Goal: Transaction & Acquisition: Purchase product/service

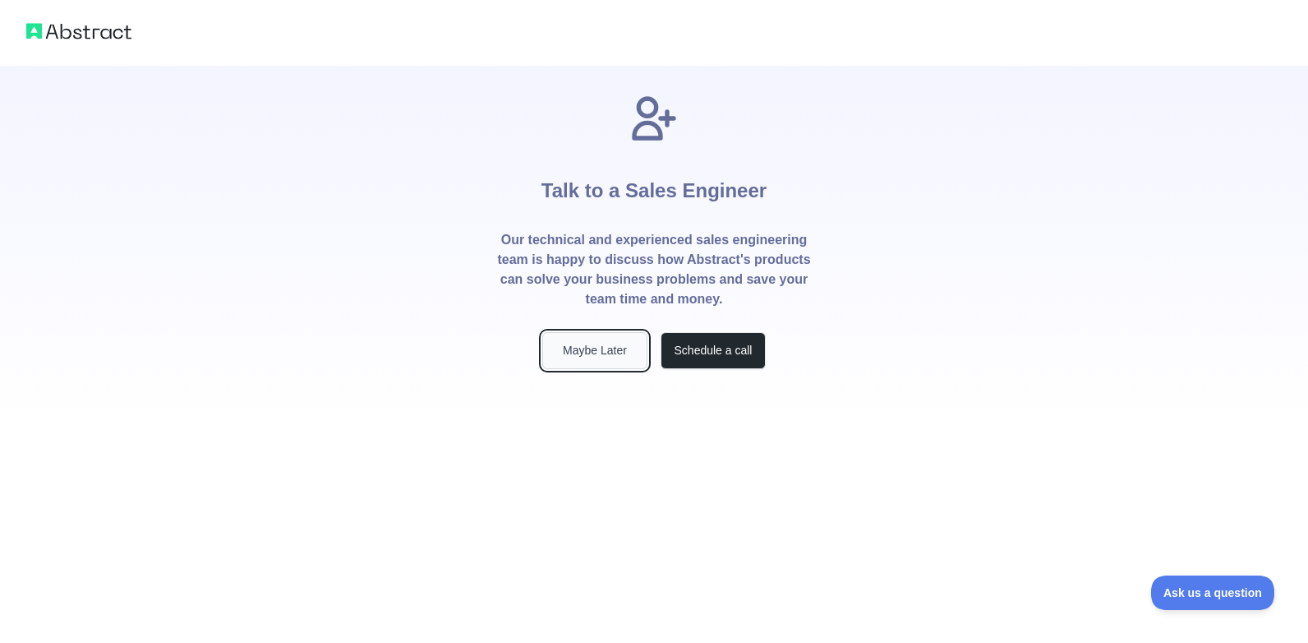
click at [601, 352] on button "Maybe Later" at bounding box center [594, 350] width 105 height 37
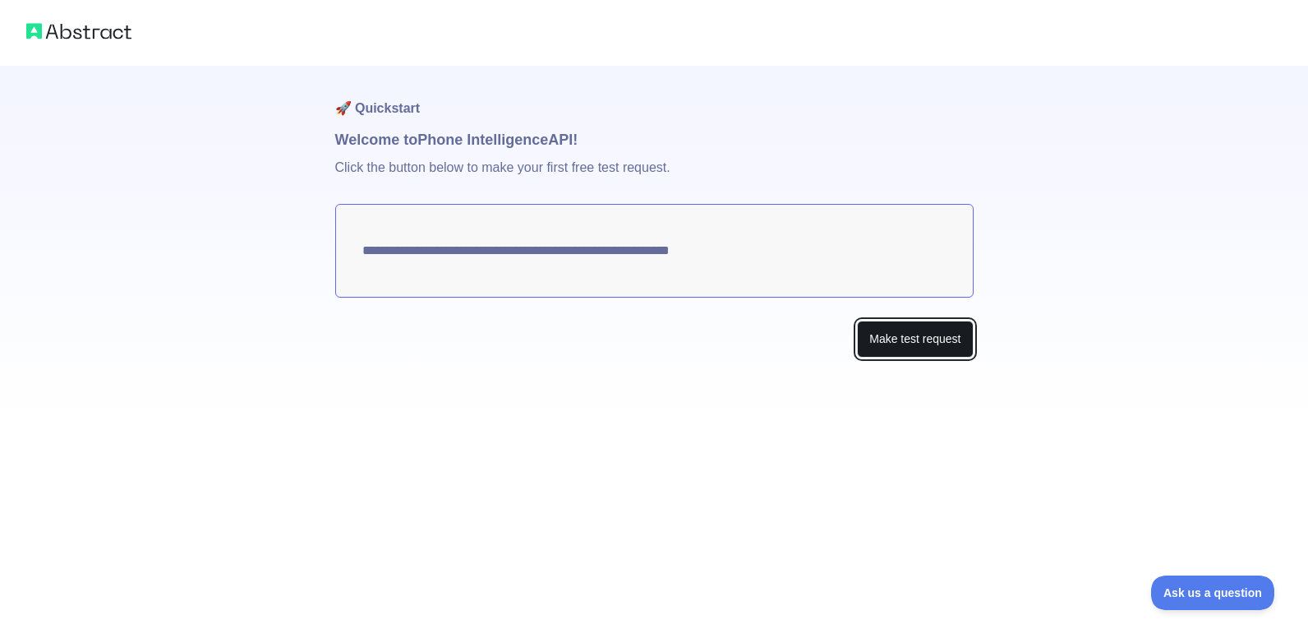
click at [909, 346] on button "Make test request" at bounding box center [915, 338] width 116 height 37
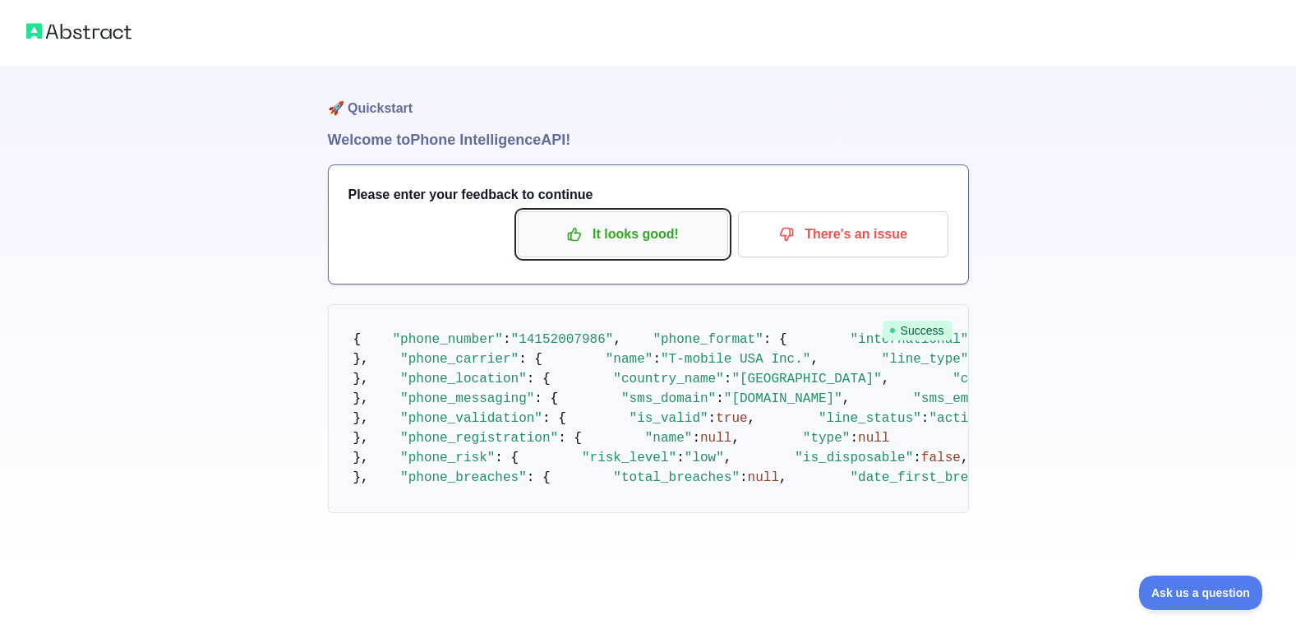
click at [597, 237] on p "It looks good!" at bounding box center [623, 234] width 186 height 28
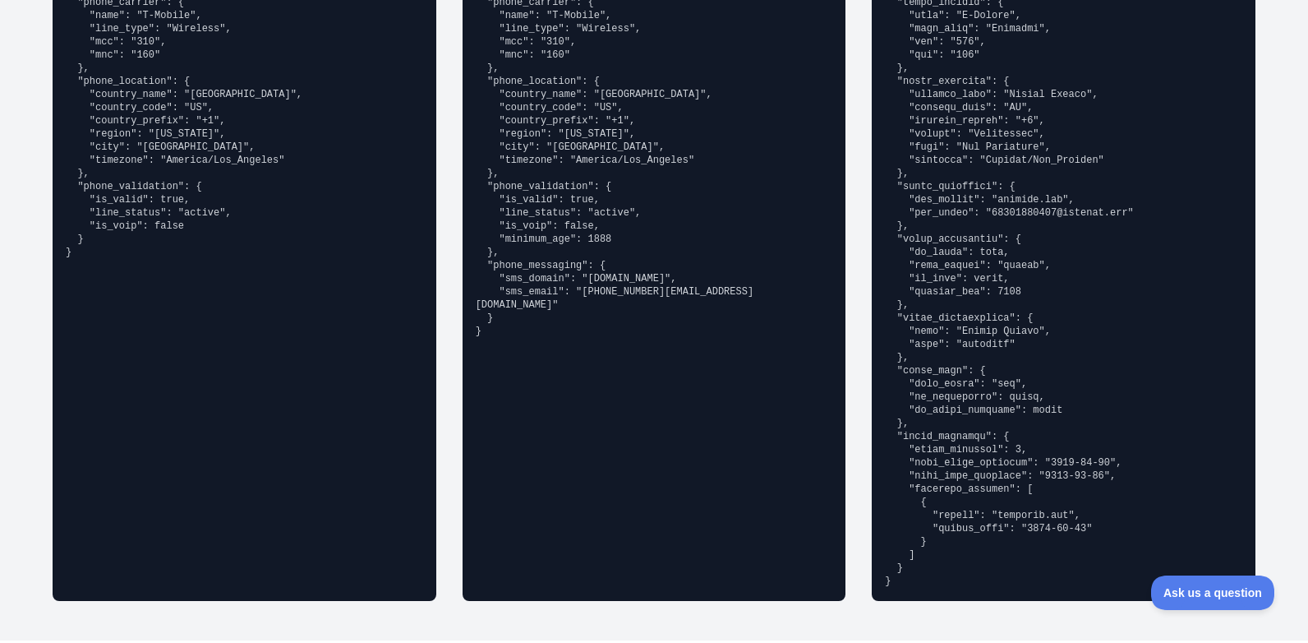
scroll to position [493, 0]
